Goal: Use online tool/utility: Use online tool/utility

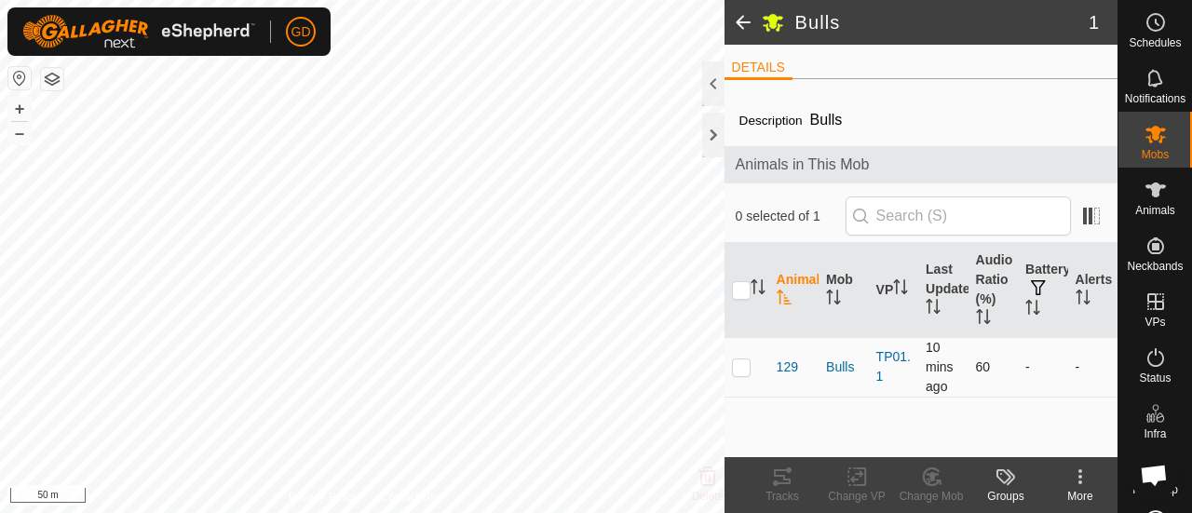
click at [743, 363] on p-checkbox at bounding box center [741, 366] width 19 height 15
checkbox input "true"
click at [778, 478] on icon at bounding box center [782, 477] width 22 height 22
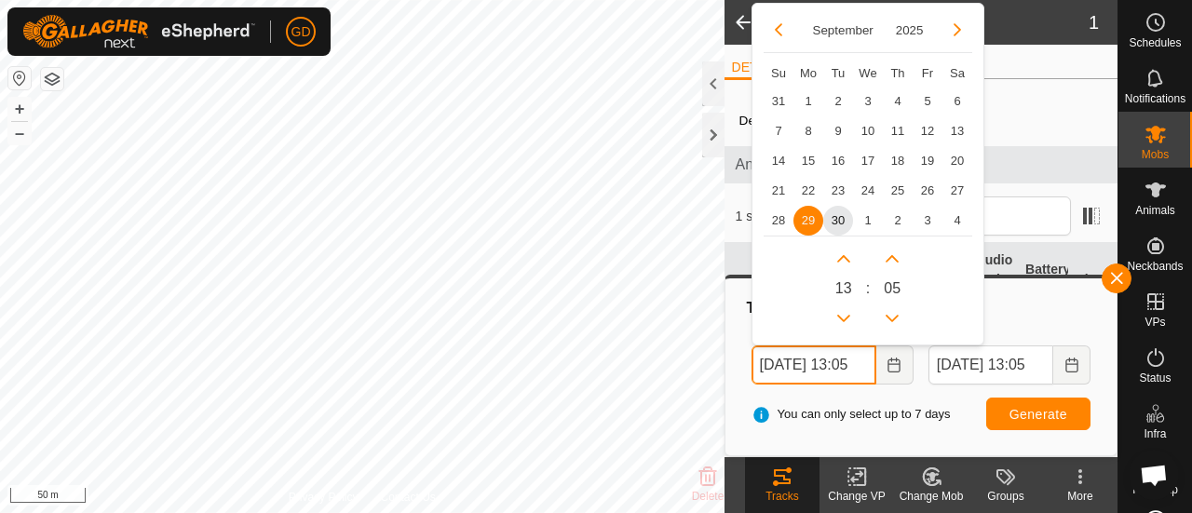
click at [777, 363] on input "[DATE] 13:05" at bounding box center [813, 364] width 125 height 39
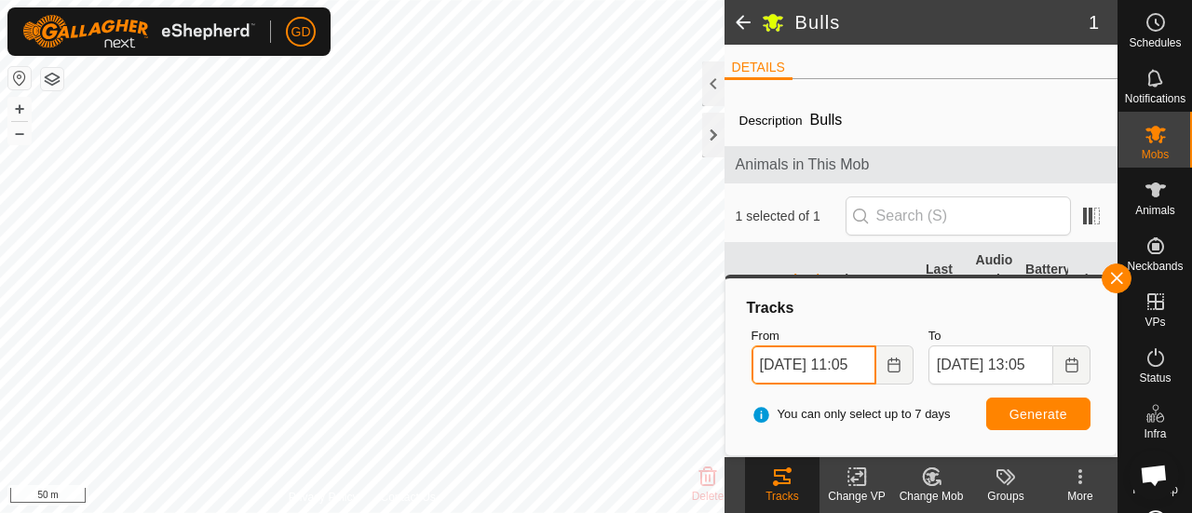
type input "[DATE] 11:05"
click at [1029, 412] on span "Generate" at bounding box center [1038, 414] width 58 height 15
click at [1116, 279] on button "button" at bounding box center [1117, 279] width 30 height 30
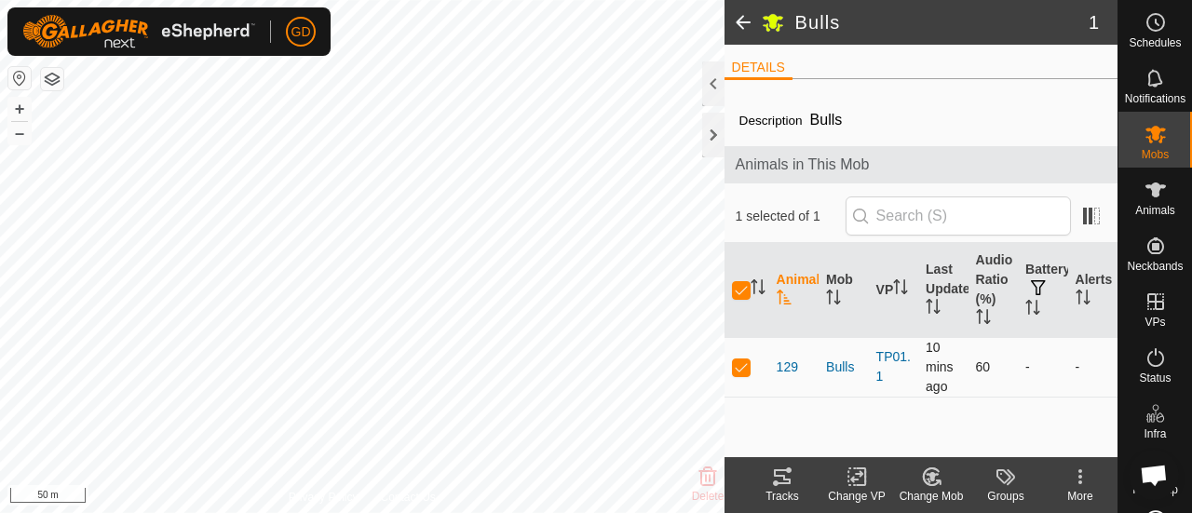
click at [739, 366] on p-checkbox at bounding box center [741, 366] width 19 height 15
checkbox input "false"
click at [17, 133] on button "–" at bounding box center [19, 133] width 22 height 22
click at [750, 329] on div "Bulls 1 DETAILS Description Bulls Animals in This Mob 0 selected of 1 Animal Mo…" at bounding box center [558, 256] width 1117 height 513
